Goal: Find contact information: Find contact information

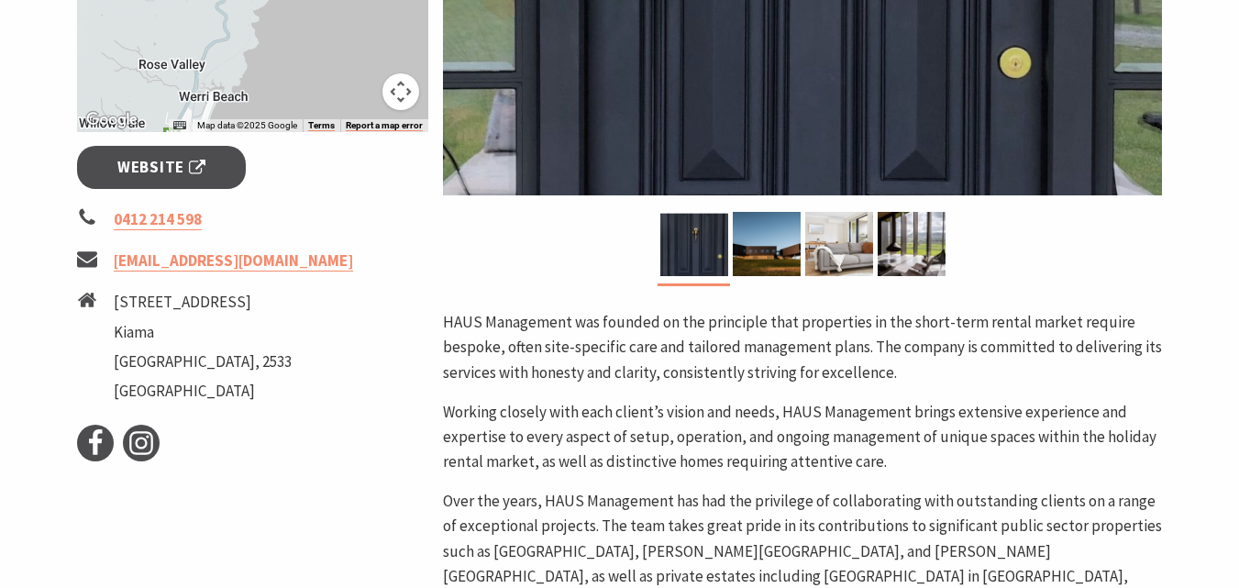
scroll to position [642, 0]
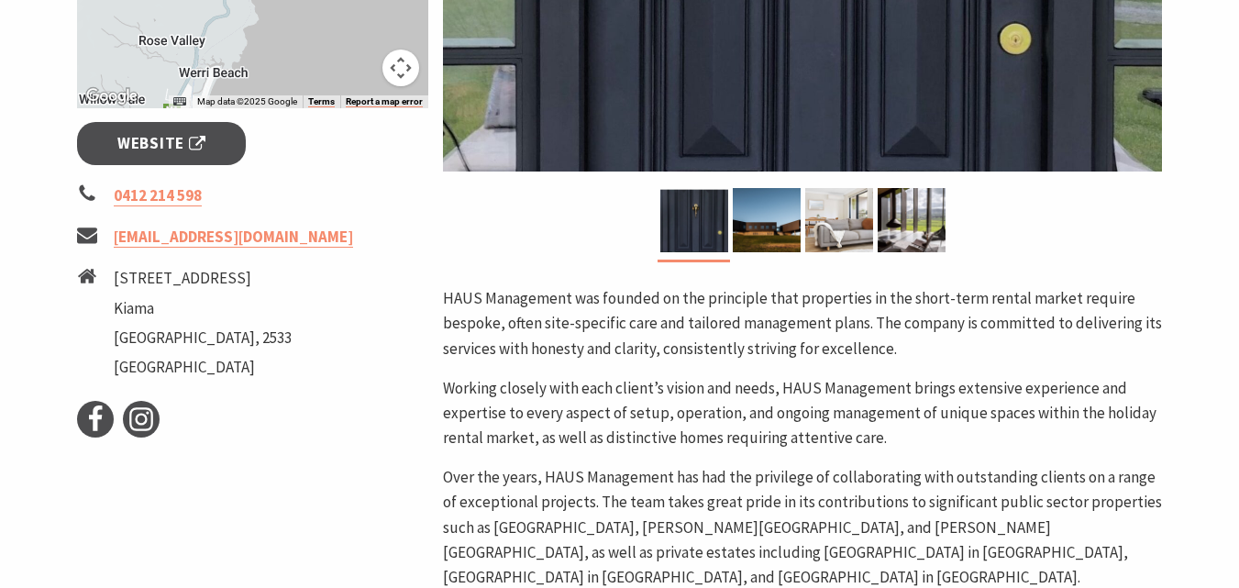
click at [246, 238] on li "[EMAIL_ADDRESS][DOMAIN_NAME]" at bounding box center [253, 237] width 352 height 25
drag, startPoint x: 240, startPoint y: 238, endPoint x: 222, endPoint y: 238, distance: 18.3
click at [226, 238] on li "[EMAIL_ADDRESS][DOMAIN_NAME]" at bounding box center [253, 237] width 352 height 25
click at [132, 240] on link "[EMAIL_ADDRESS][DOMAIN_NAME]" at bounding box center [233, 237] width 239 height 21
click at [254, 245] on li "[EMAIL_ADDRESS][DOMAIN_NAME]" at bounding box center [253, 237] width 352 height 25
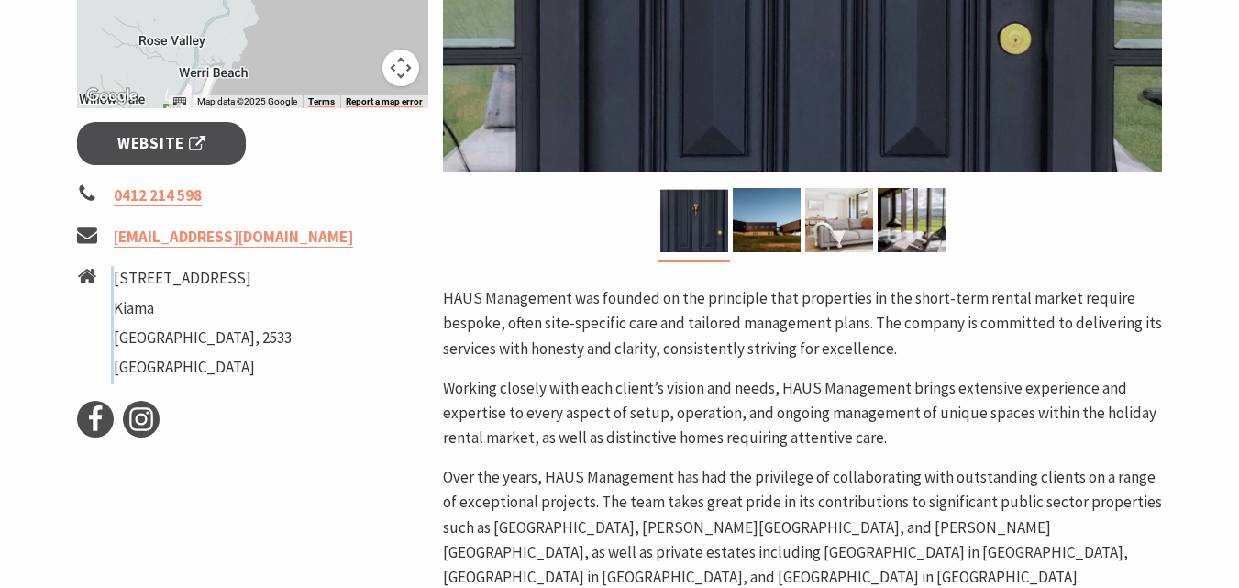
click at [254, 245] on li "[EMAIL_ADDRESS][DOMAIN_NAME]" at bounding box center [253, 237] width 352 height 25
click at [244, 238] on li "[EMAIL_ADDRESS][DOMAIN_NAME]" at bounding box center [253, 237] width 352 height 25
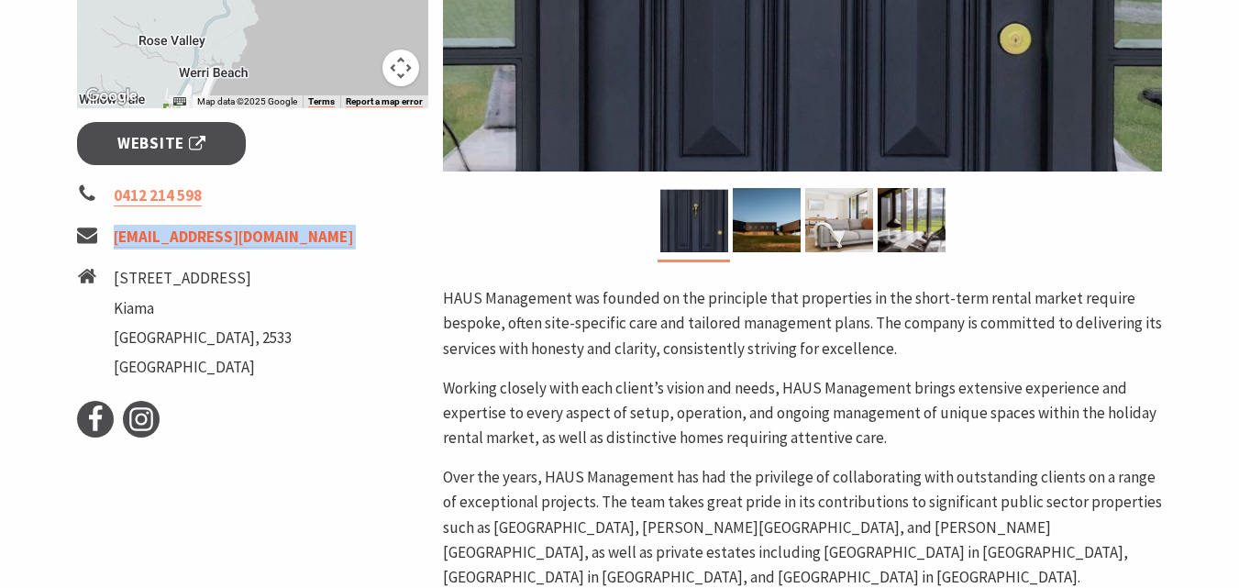
drag, startPoint x: 218, startPoint y: 230, endPoint x: 128, endPoint y: 236, distance: 90.0
click at [128, 236] on li "[EMAIL_ADDRESS][DOMAIN_NAME]" at bounding box center [253, 237] width 352 height 25
